Goal: Navigation & Orientation: Find specific page/section

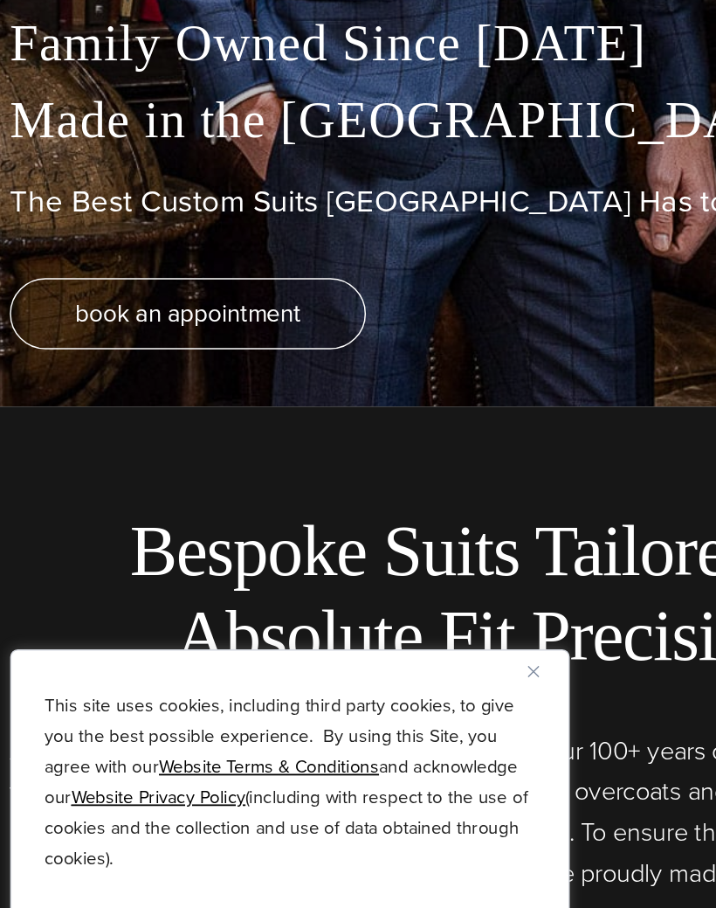
scroll to position [399, 0]
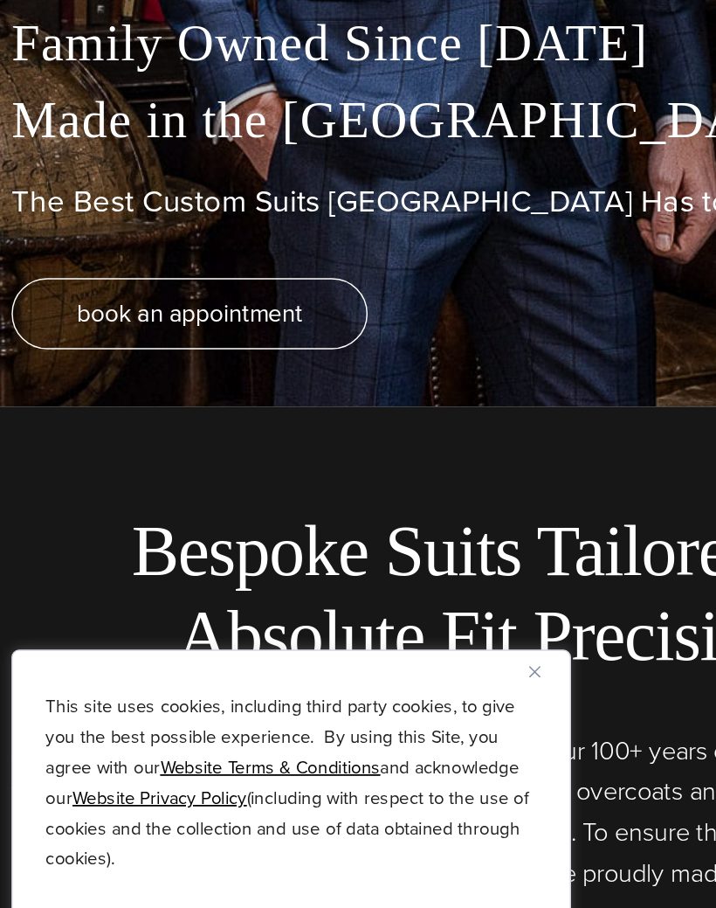
click at [391, 687] on img "Close" at bounding box center [395, 691] width 8 height 8
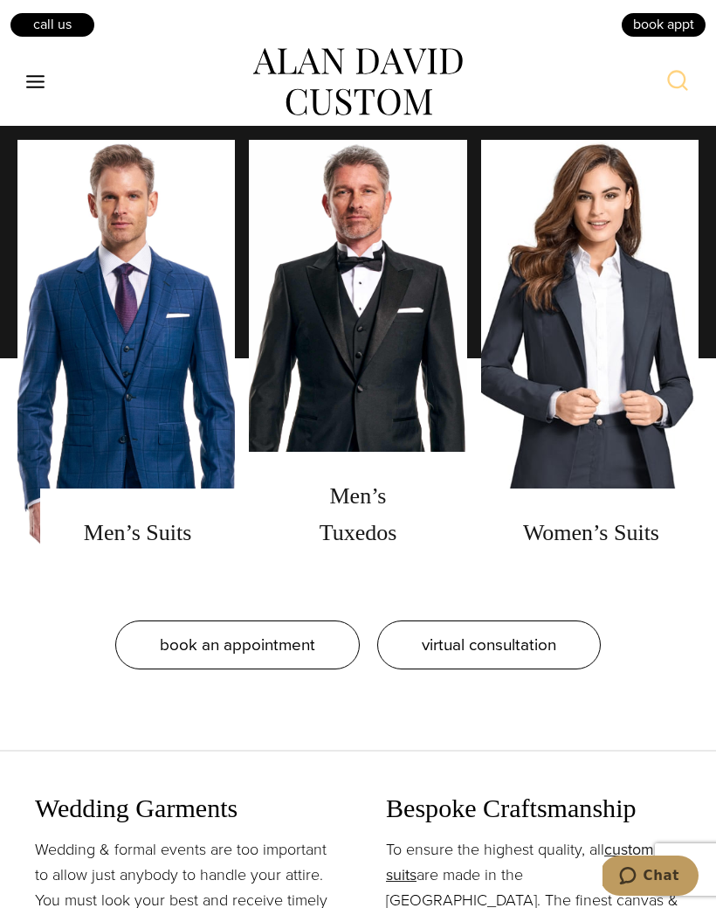
scroll to position [1435, 0]
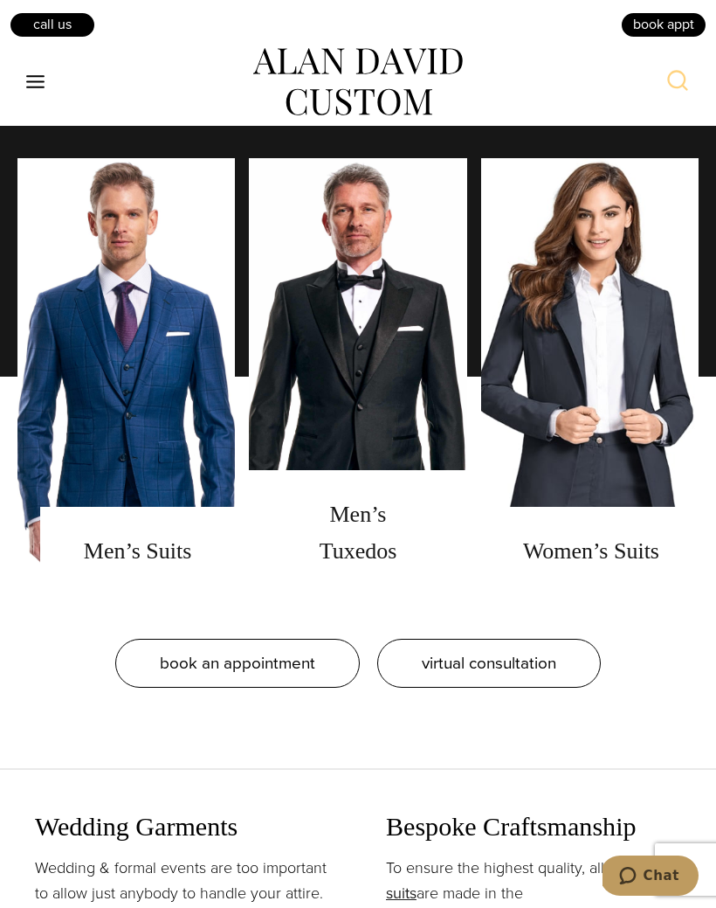
click at [394, 460] on link "men's tuxedos" at bounding box center [358, 376] width 218 height 437
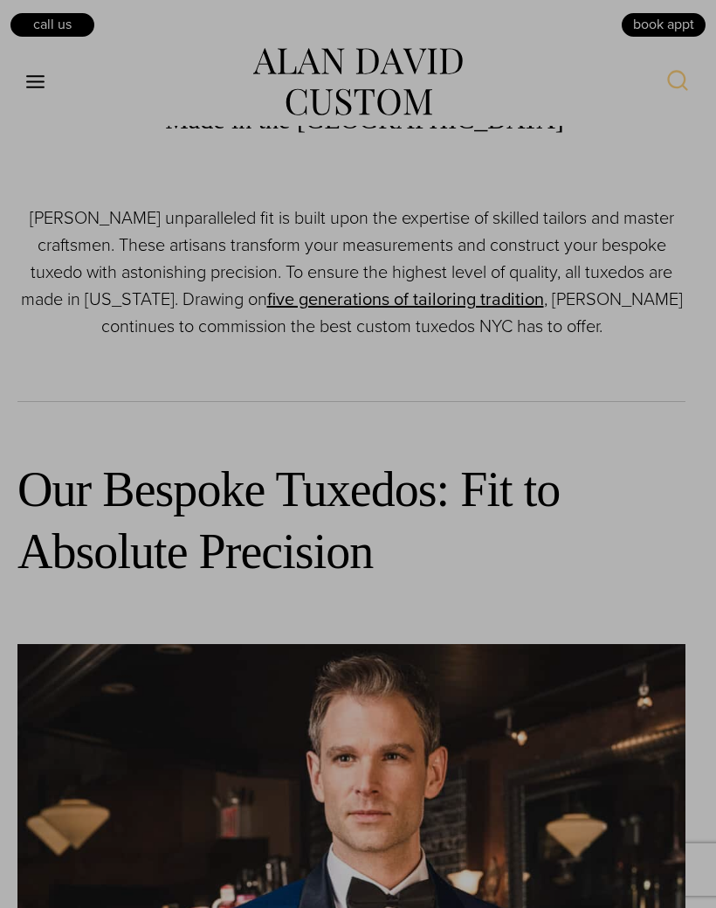
scroll to position [1086, 0]
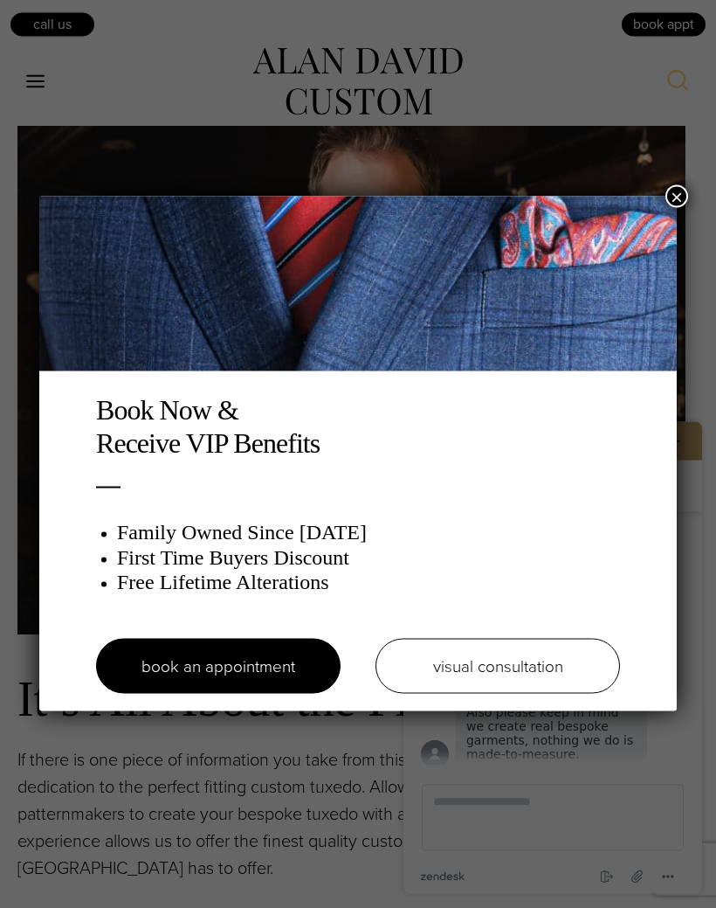
click at [677, 206] on button "×" at bounding box center [677, 196] width 23 height 23
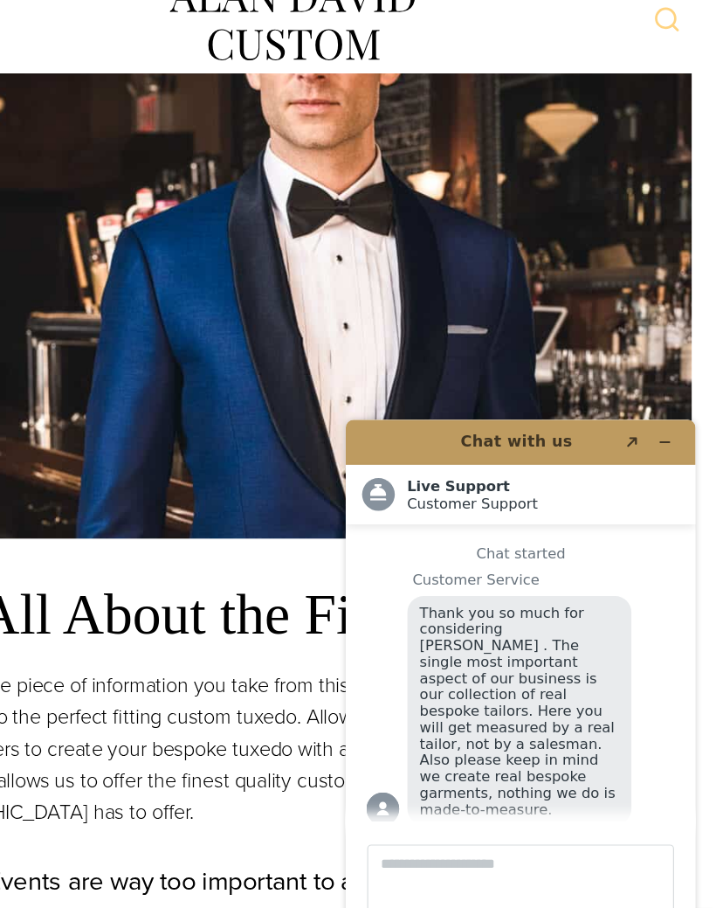
scroll to position [1589, 0]
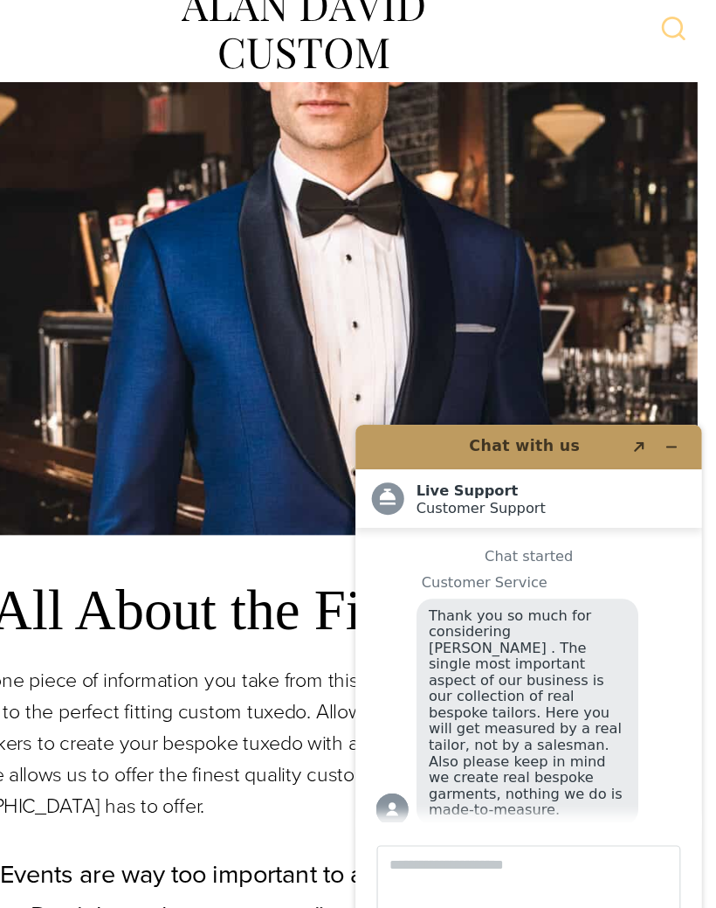
click at [629, 439] on icon "Minimize widget" at bounding box center [625, 441] width 12 height 12
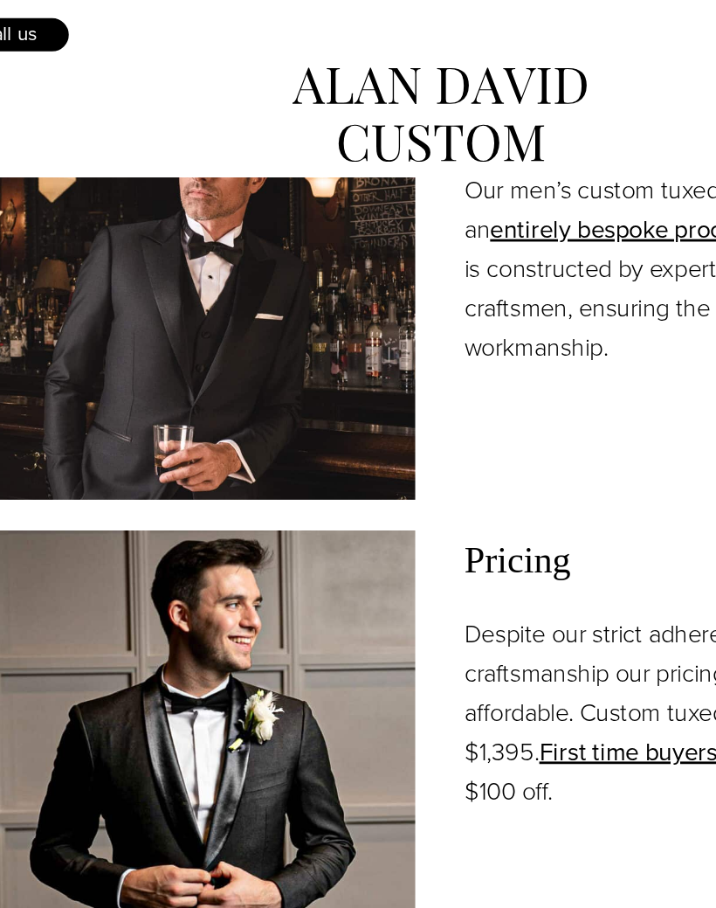
scroll to position [2447, 0]
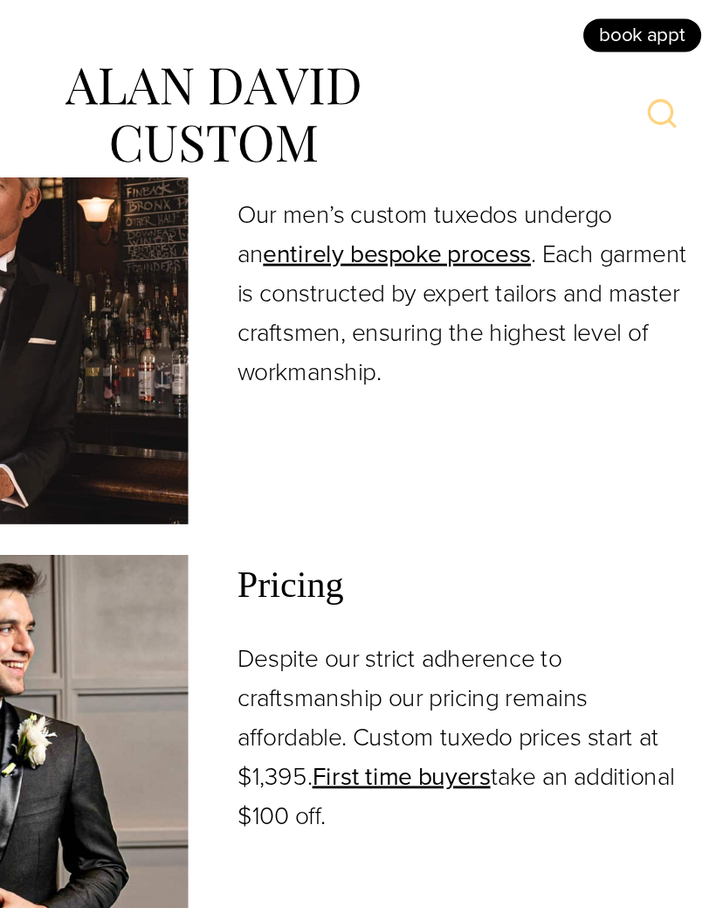
click at [88, 218] on img at bounding box center [178, 226] width 323 height 294
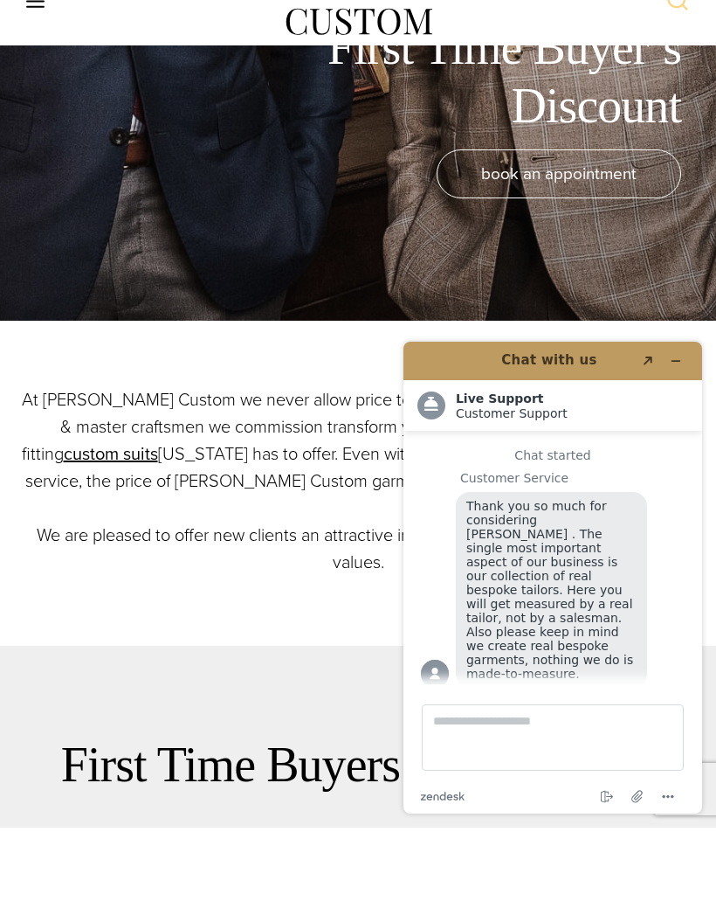
scroll to position [587, 0]
